Goal: Use online tool/utility: Utilize a website feature to perform a specific function

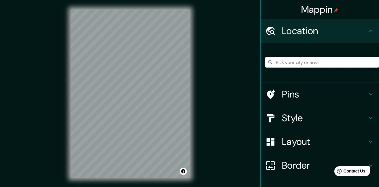
click at [309, 68] on input "Pick your city or area" at bounding box center [323, 62] width 114 height 11
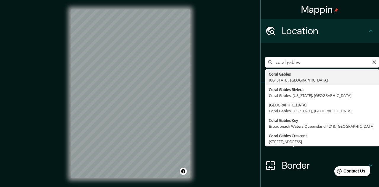
type input "Coral Gables, [US_STATE], [GEOGRAPHIC_DATA]"
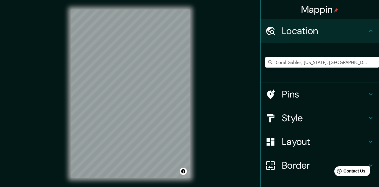
click at [300, 124] on h4 "Style" at bounding box center [324, 118] width 85 height 12
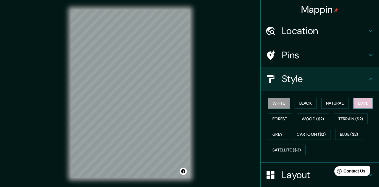
click at [354, 109] on button "Love" at bounding box center [364, 103] width 20 height 11
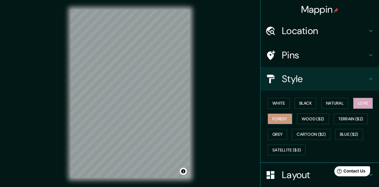
click at [293, 124] on button "Forest" at bounding box center [280, 119] width 25 height 11
click at [309, 109] on button "Black" at bounding box center [306, 103] width 22 height 11
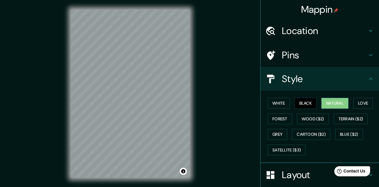
click at [349, 109] on button "Natural" at bounding box center [335, 103] width 27 height 11
click at [281, 109] on button "White" at bounding box center [279, 103] width 22 height 11
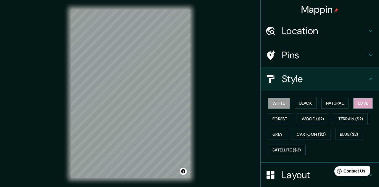
click at [354, 109] on button "Love" at bounding box center [364, 103] width 20 height 11
click at [293, 124] on button "Forest" at bounding box center [280, 119] width 25 height 11
click at [354, 109] on button "Love" at bounding box center [364, 103] width 20 height 11
click at [313, 109] on button "Black" at bounding box center [306, 103] width 22 height 11
click at [354, 109] on button "Love" at bounding box center [364, 103] width 20 height 11
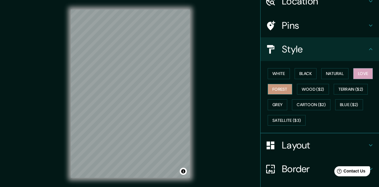
scroll to position [33, 0]
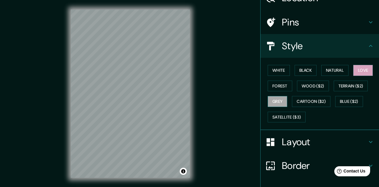
click at [287, 107] on button "Grey" at bounding box center [278, 101] width 20 height 11
click at [354, 76] on button "Love" at bounding box center [364, 70] width 20 height 11
click at [311, 58] on div "Style" at bounding box center [320, 46] width 119 height 24
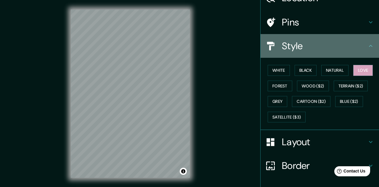
click at [368, 49] on icon at bounding box center [371, 45] width 7 height 7
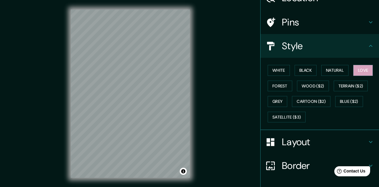
click at [373, 49] on icon at bounding box center [371, 45] width 7 height 7
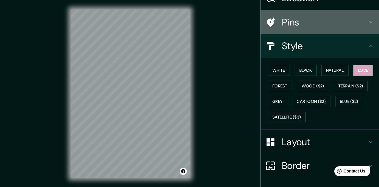
click at [337, 34] on div "Pins" at bounding box center [320, 22] width 119 height 24
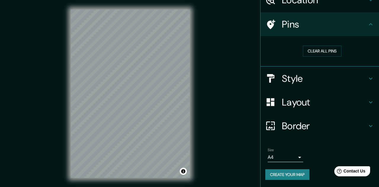
click at [337, 108] on h4 "Layout" at bounding box center [324, 102] width 85 height 12
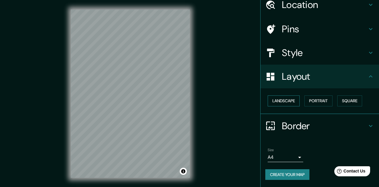
click at [291, 106] on button "Landscape" at bounding box center [284, 100] width 32 height 11
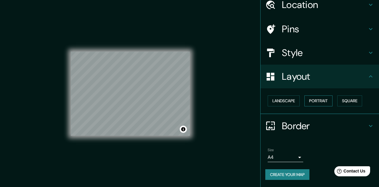
click at [328, 106] on button "Portrait" at bounding box center [319, 100] width 28 height 11
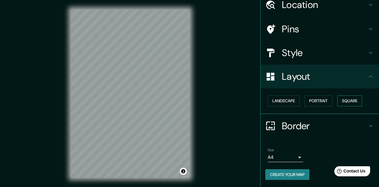
click at [338, 106] on button "Square" at bounding box center [350, 100] width 25 height 11
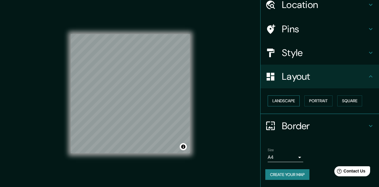
click at [293, 106] on button "Landscape" at bounding box center [284, 100] width 32 height 11
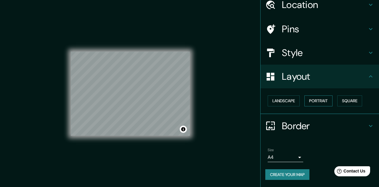
click at [327, 106] on button "Portrait" at bounding box center [319, 100] width 28 height 11
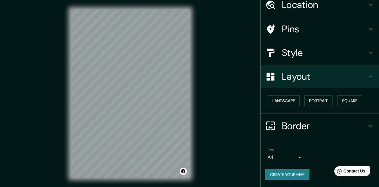
scroll to position [75, 0]
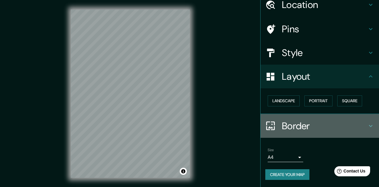
click at [319, 122] on h4 "Border" at bounding box center [324, 126] width 85 height 12
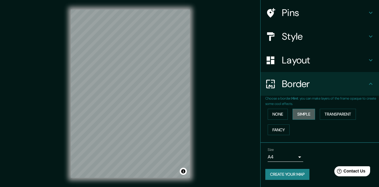
click at [311, 114] on button "Simple" at bounding box center [304, 114] width 23 height 11
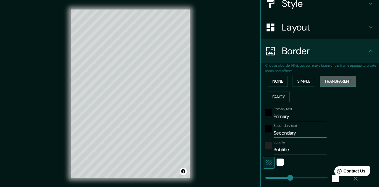
click at [344, 87] on button "Transparent" at bounding box center [338, 81] width 36 height 11
click at [283, 103] on button "Fancy" at bounding box center [279, 97] width 22 height 11
click at [354, 87] on button "Transparent" at bounding box center [338, 81] width 36 height 11
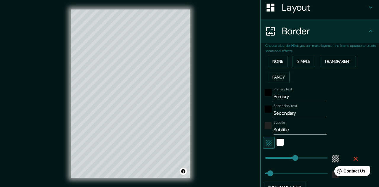
scroll to position [96, 0]
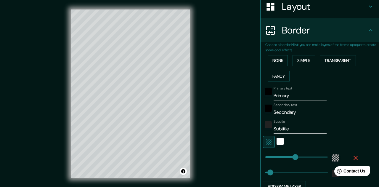
click at [301, 100] on input "Primary" at bounding box center [300, 95] width 53 height 9
type input "C"
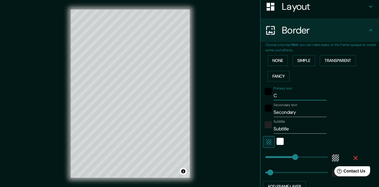
type input "193"
type input "32"
type input "Co"
type input "193"
type input "32"
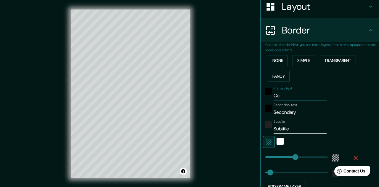
type input "Cor"
type input "193"
type input "32"
type input "[PERSON_NAME]"
type input "193"
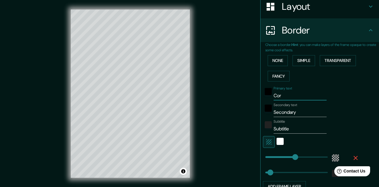
type input "32"
type input "Coral"
type input "193"
type input "32"
type input "Coral"
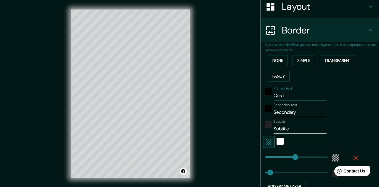
click at [298, 117] on input "Secondary" at bounding box center [300, 112] width 53 height 9
type input "G"
type input "193"
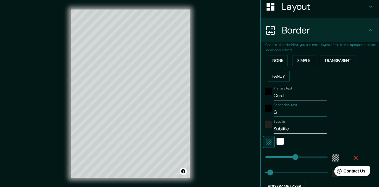
type input "32"
type input "Ga"
type input "193"
type input "32"
type input "Gab"
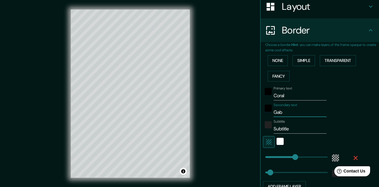
type input "193"
type input "32"
type input "Gabl"
type input "193"
type input "32"
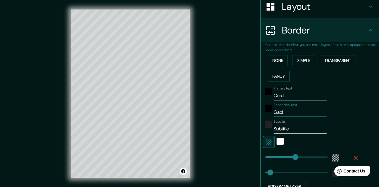
type input "[PERSON_NAME]"
type input "193"
type input "32"
type input "Gables"
type input "193"
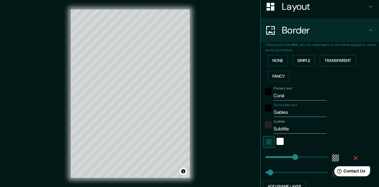
type input "32"
type input "Gables"
click at [290, 134] on input "Subtitle" at bounding box center [300, 128] width 53 height 9
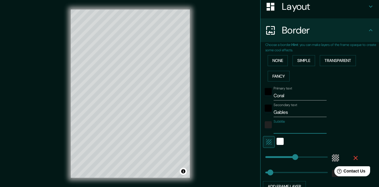
type input "193"
type input "32"
click at [305, 173] on div "Primary text Coral Secondary text Gables Subtitle Add frame layer" at bounding box center [313, 138] width 95 height 108
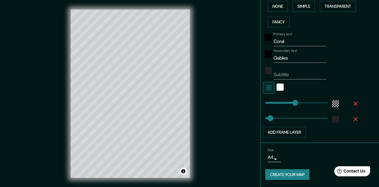
scroll to position [167, 0]
type input "0"
drag, startPoint x: 293, startPoint y: 130, endPoint x: 260, endPoint y: 129, distance: 33.2
type input "32"
type input "86"
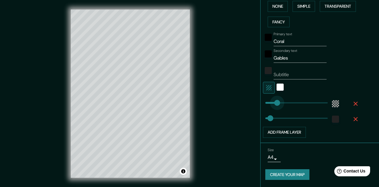
drag, startPoint x: 265, startPoint y: 126, endPoint x: 279, endPoint y: 126, distance: 14.2
type input "229"
drag, startPoint x: 271, startPoint y: 143, endPoint x: 301, endPoint y: 143, distance: 30.8
type input "128"
drag, startPoint x: 301, startPoint y: 143, endPoint x: 285, endPoint y: 143, distance: 16.0
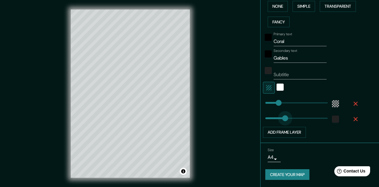
type input "143"
drag, startPoint x: 285, startPoint y: 143, endPoint x: 289, endPoint y: 143, distance: 3.3
type input "8"
drag, startPoint x: 280, startPoint y: 127, endPoint x: 267, endPoint y: 127, distance: 13.6
type input "164"
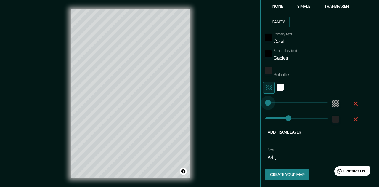
drag, startPoint x: 267, startPoint y: 127, endPoint x: 291, endPoint y: 127, distance: 24.3
type input "2"
type input "324"
type input "114"
drag, startPoint x: 322, startPoint y: 126, endPoint x: 283, endPoint y: 127, distance: 38.9
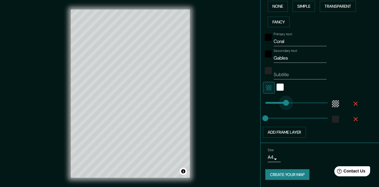
type input "143"
drag, startPoint x: 283, startPoint y: 127, endPoint x: 288, endPoint y: 127, distance: 4.7
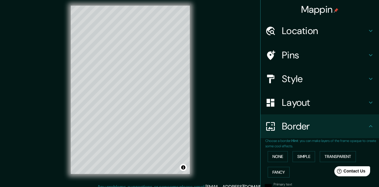
scroll to position [0, 0]
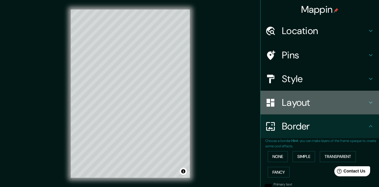
click at [288, 108] on h4 "Layout" at bounding box center [324, 103] width 85 height 12
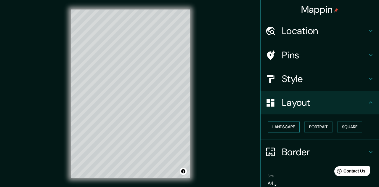
click at [288, 132] on button "Landscape" at bounding box center [284, 127] width 32 height 11
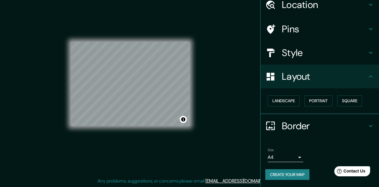
scroll to position [31, 0]
click at [329, 106] on button "Portrait" at bounding box center [319, 100] width 28 height 11
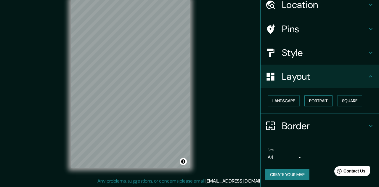
scroll to position [75, 0]
click at [318, 120] on h4 "Border" at bounding box center [324, 126] width 85 height 12
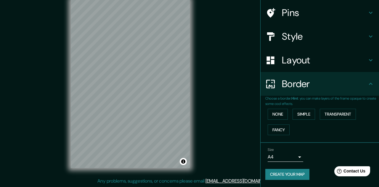
click at [307, 54] on h4 "Layout" at bounding box center [324, 60] width 85 height 12
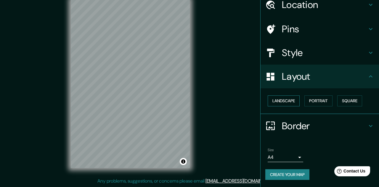
click at [293, 95] on button "Landscape" at bounding box center [284, 100] width 32 height 11
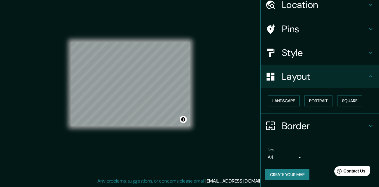
click at [298, 120] on h4 "Border" at bounding box center [324, 126] width 85 height 12
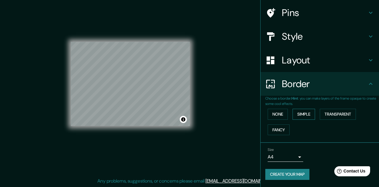
click at [315, 117] on button "Simple" at bounding box center [304, 114] width 23 height 11
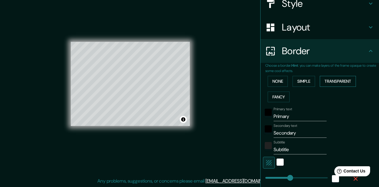
click at [356, 87] on button "Transparent" at bounding box center [338, 81] width 36 height 11
click at [287, 103] on button "Fancy" at bounding box center [279, 97] width 22 height 11
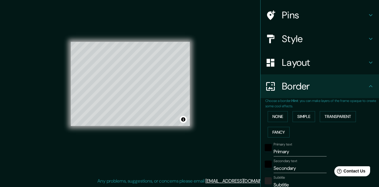
scroll to position [0, 0]
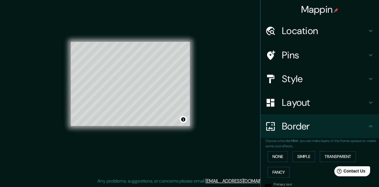
click at [312, 59] on h4 "Pins" at bounding box center [324, 55] width 85 height 12
type input "161"
type input "32"
type input "16"
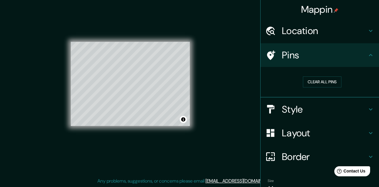
click at [307, 37] on h4 "Location" at bounding box center [324, 31] width 85 height 12
type input "161"
type input "32"
type input "16"
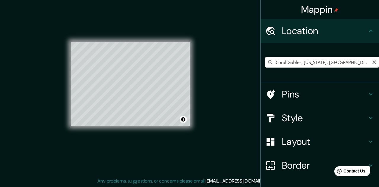
click at [366, 68] on input "Coral Gables, [US_STATE], [GEOGRAPHIC_DATA]" at bounding box center [323, 62] width 114 height 11
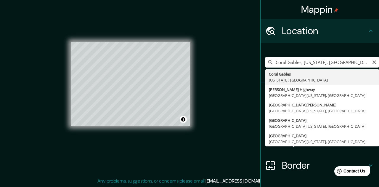
type input "Coral Gables, [US_STATE], [GEOGRAPHIC_DATA]"
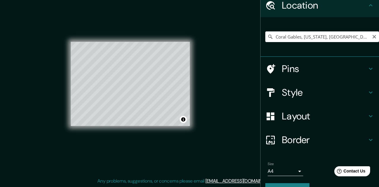
scroll to position [31, 0]
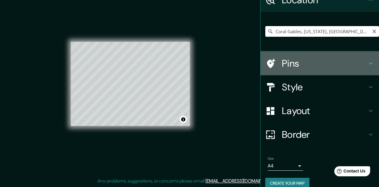
click at [337, 69] on h4 "Pins" at bounding box center [324, 63] width 85 height 12
type input "161"
type input "32"
type input "16"
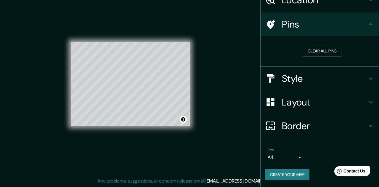
click at [327, 84] on h4 "Style" at bounding box center [324, 79] width 85 height 12
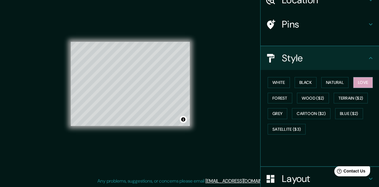
type input "161"
type input "32"
type input "16"
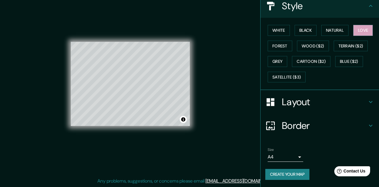
click at [321, 108] on h4 "Layout" at bounding box center [324, 102] width 85 height 12
type input "161"
type input "32"
type input "16"
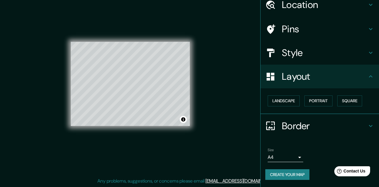
scroll to position [75, 0]
click at [338, 95] on button "Square" at bounding box center [350, 100] width 25 height 11
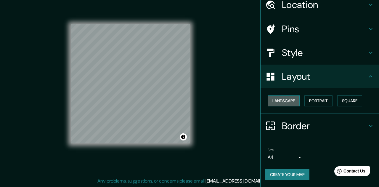
click at [292, 95] on button "Landscape" at bounding box center [284, 100] width 32 height 11
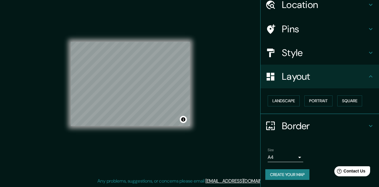
click at [314, 71] on h4 "Layout" at bounding box center [324, 77] width 85 height 12
click at [370, 73] on icon at bounding box center [371, 76] width 7 height 7
click at [333, 120] on h4 "Border" at bounding box center [324, 126] width 85 height 12
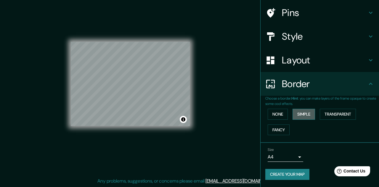
click at [314, 116] on button "Simple" at bounding box center [304, 114] width 23 height 11
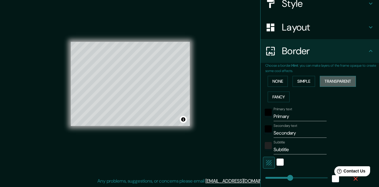
click at [350, 87] on button "Transparent" at bounding box center [338, 81] width 36 height 11
click at [279, 103] on button "Fancy" at bounding box center [279, 97] width 22 height 11
click at [277, 87] on button "None" at bounding box center [278, 81] width 20 height 11
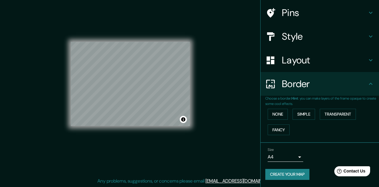
scroll to position [79, 0]
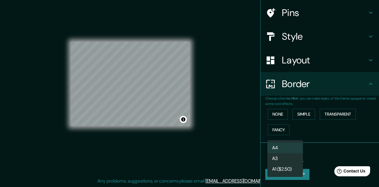
click at [292, 159] on body "Mappin Location [GEOGRAPHIC_DATA], [US_STATE], [GEOGRAPHIC_DATA] Pins Style Lay…" at bounding box center [189, 83] width 379 height 187
click at [292, 159] on li "A3" at bounding box center [286, 158] width 36 height 11
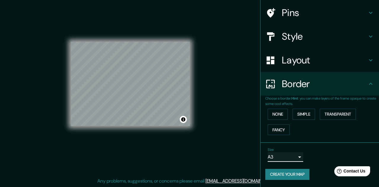
scroll to position [0, 0]
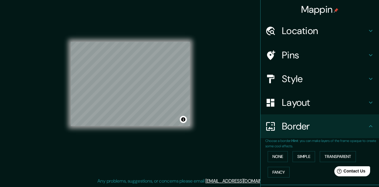
click at [307, 31] on h4 "Location" at bounding box center [324, 31] width 85 height 12
